Goal: Transaction & Acquisition: Purchase product/service

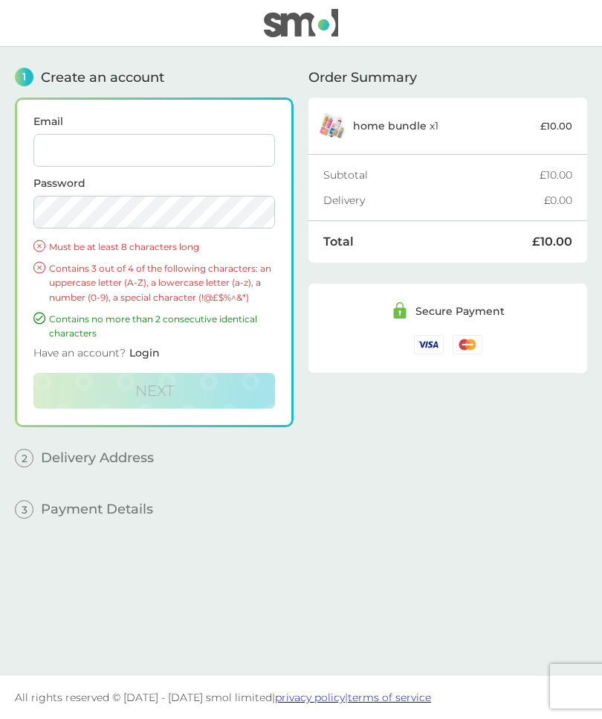
click at [190, 153] on input "Email" at bounding box center [154, 150] width 242 height 33
type input "[EMAIL_ADDRESS][DOMAIN_NAME]"
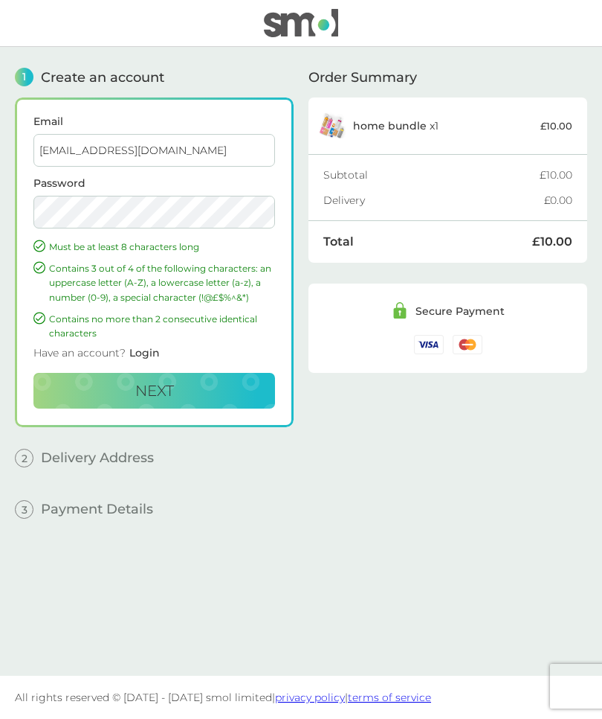
click at [167, 390] on span "Next" at bounding box center [154, 391] width 39 height 18
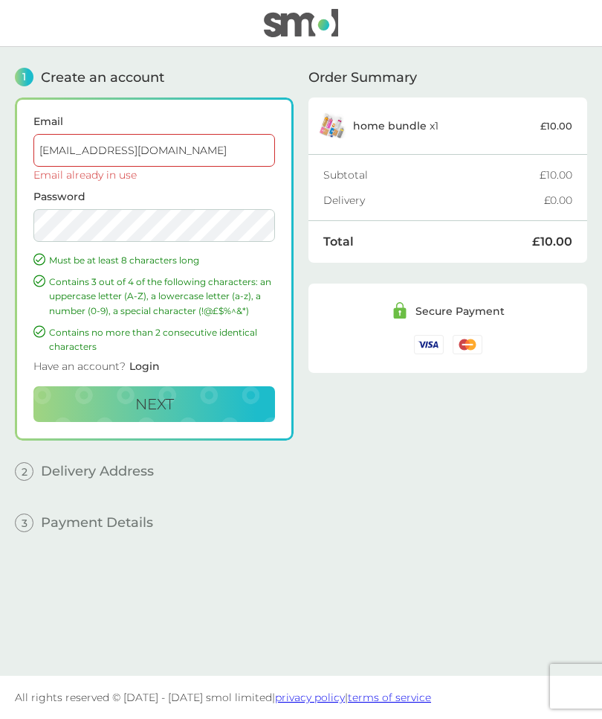
click at [161, 66] on div "1 Create an account Email [EMAIL_ADDRESS][DOMAIN_NAME] Email already in use Pas…" at bounding box center [154, 350] width 279 height 606
click at [382, 513] on div "Order Summary home bundle x 1 £10.00 Subtotal £10.00 Delivery £0.00 Total £10.0…" at bounding box center [448, 350] width 279 height 606
click at [190, 408] on button "Next" at bounding box center [154, 404] width 242 height 36
click at [158, 347] on p "Contains no more than 2 consecutive identical characters" at bounding box center [162, 339] width 226 height 28
click at [154, 362] on span "Login" at bounding box center [144, 365] width 30 height 13
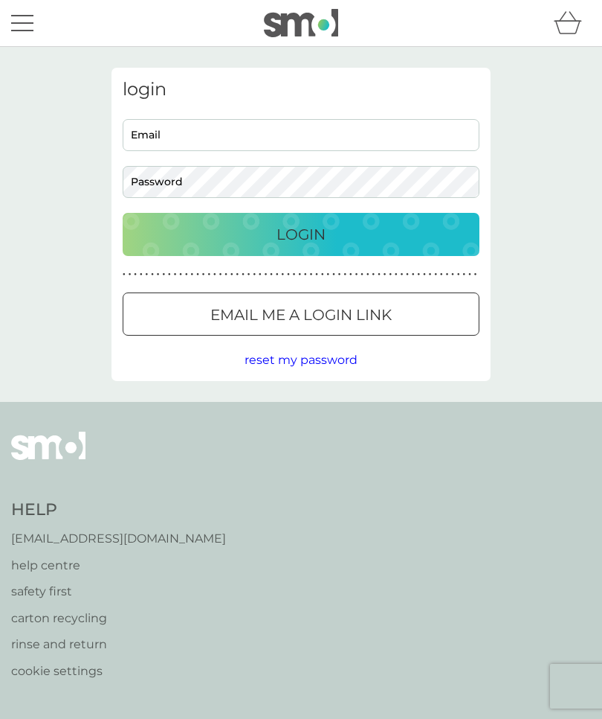
click at [282, 140] on input "Email" at bounding box center [301, 135] width 357 height 32
type input "[EMAIL_ADDRESS][DOMAIN_NAME]"
click at [336, 234] on div "Login" at bounding box center [301, 234] width 327 height 24
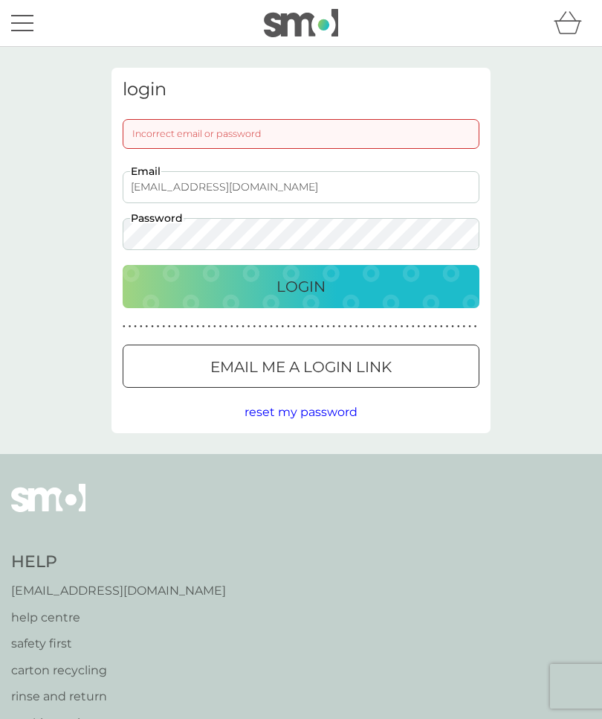
click at [409, 364] on div "Email me a login link" at bounding box center [301, 367] width 356 height 24
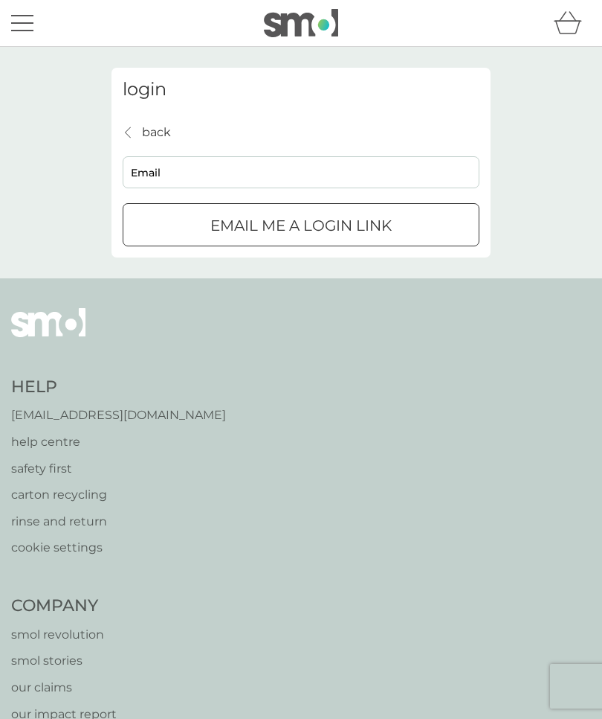
click at [248, 182] on input "Email" at bounding box center [301, 172] width 357 height 32
type input "[EMAIL_ADDRESS][DOMAIN_NAME]"
click at [330, 231] on p "Email me a login link" at bounding box center [300, 225] width 181 height 24
